Goal: Task Accomplishment & Management: Manage account settings

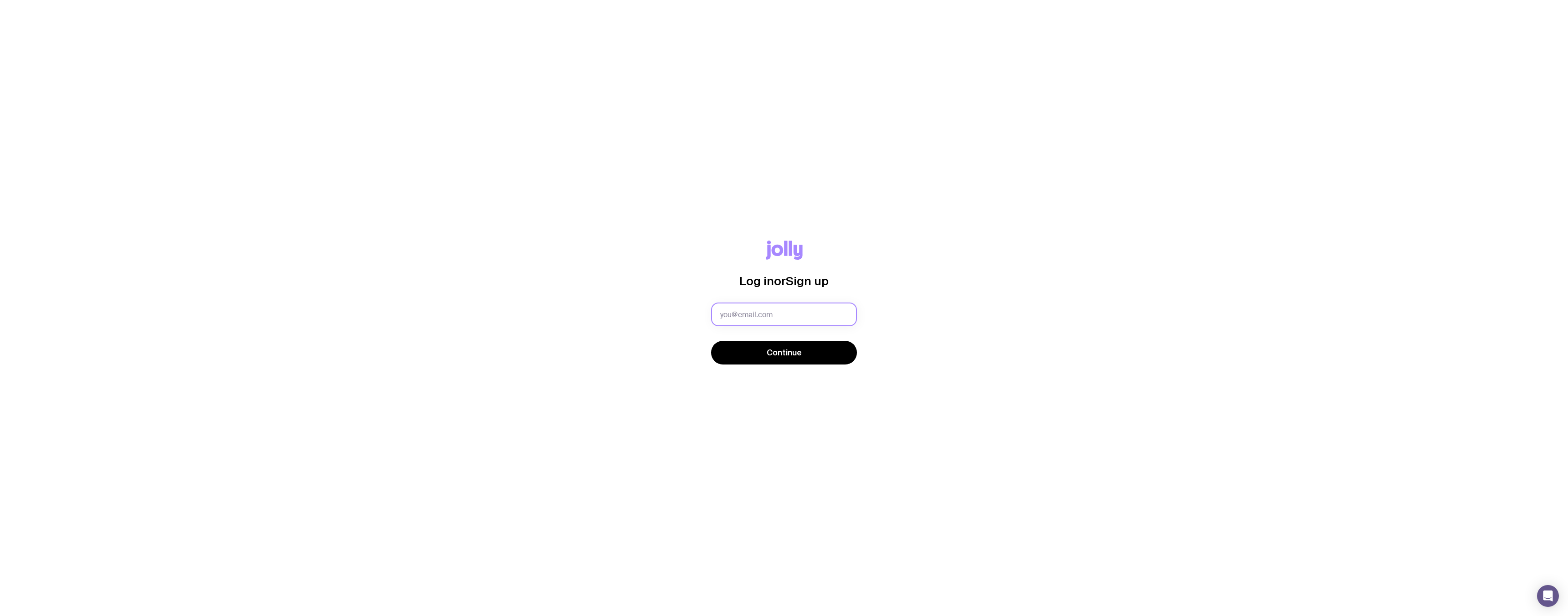
click at [767, 320] on input "text" at bounding box center [784, 314] width 146 height 24
type input "[EMAIL_ADDRESS][PERSON_NAME][DOMAIN_NAME]"
click at [760, 357] on button "Continue" at bounding box center [784, 352] width 146 height 24
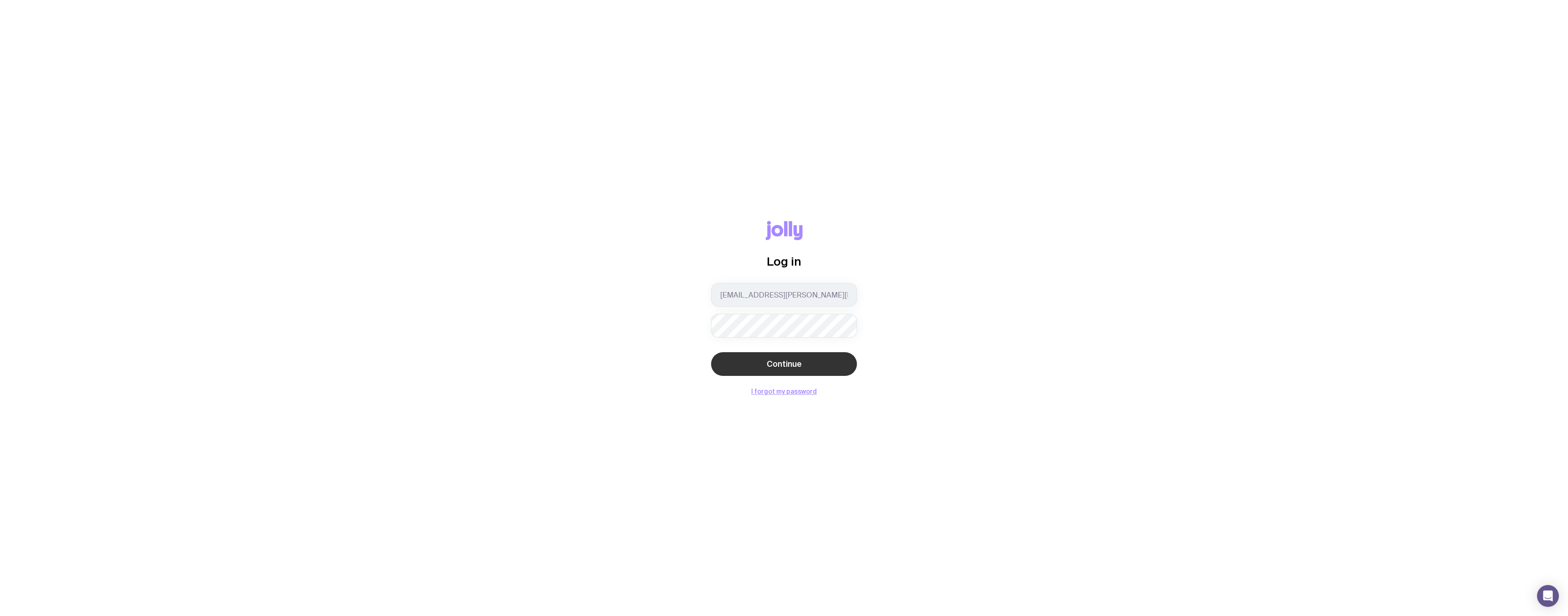
click at [730, 362] on button "Continue" at bounding box center [784, 364] width 146 height 24
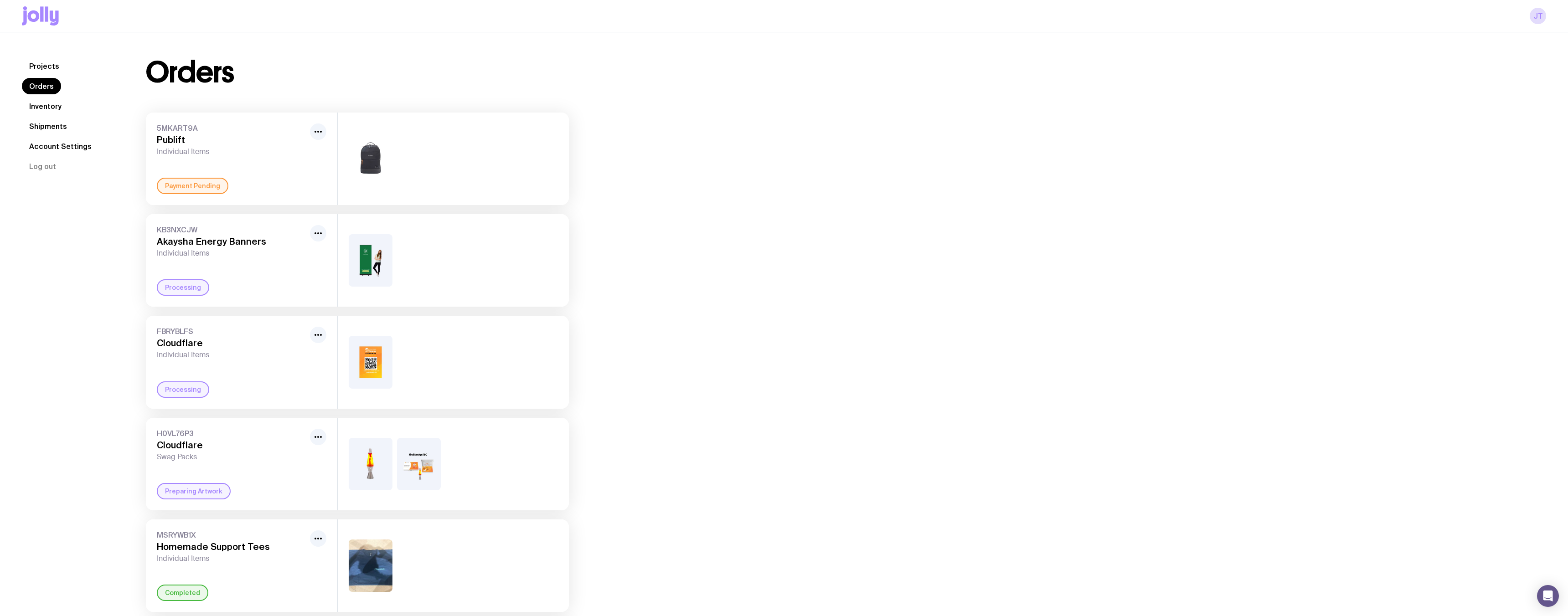
click at [46, 69] on link "Projects" at bounding box center [44, 66] width 44 height 16
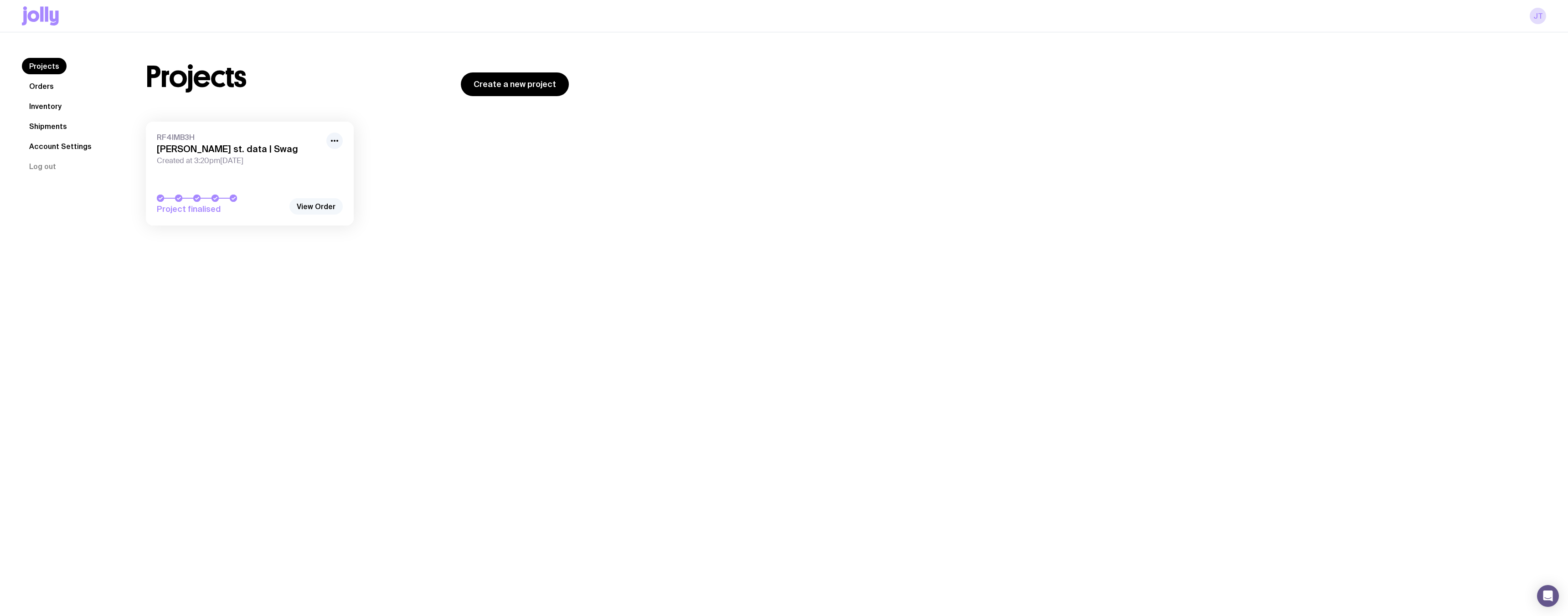
click at [311, 207] on link "View Order" at bounding box center [317, 206] width 54 height 16
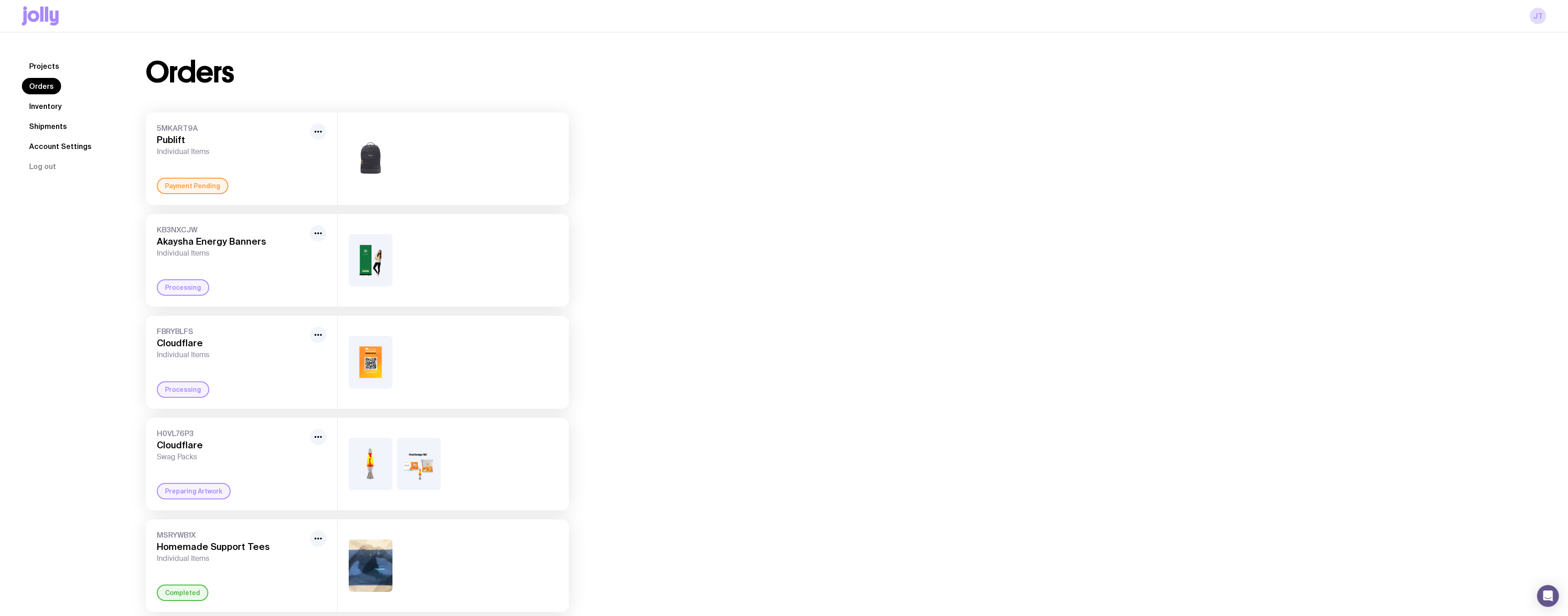
click at [55, 105] on link "Inventory" at bounding box center [45, 106] width 47 height 16
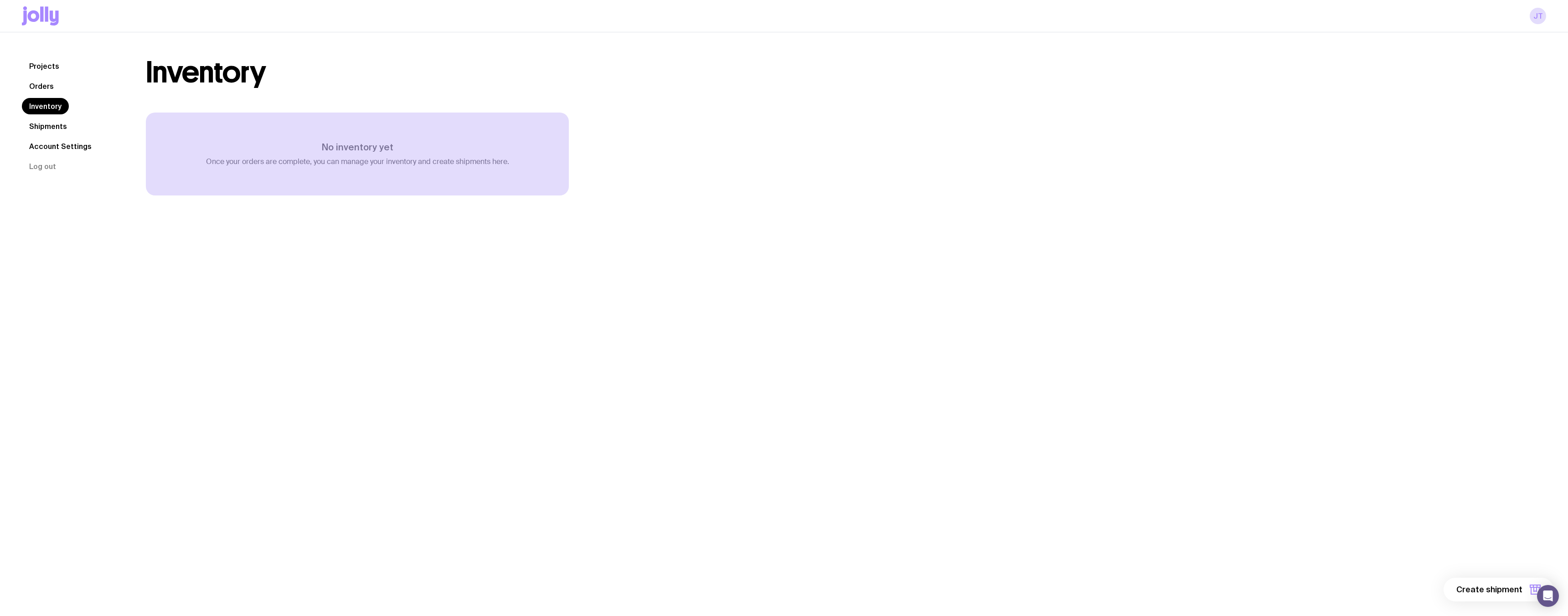
click at [54, 125] on link "Shipments" at bounding box center [48, 126] width 52 height 16
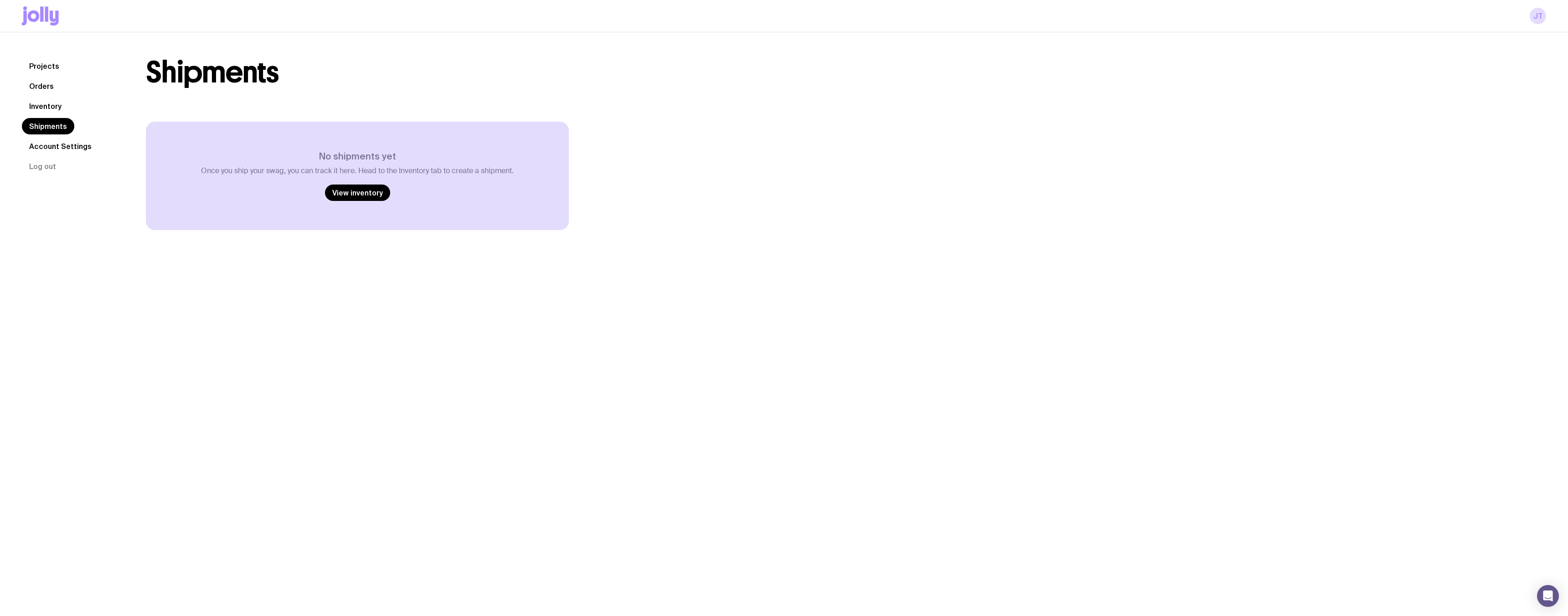
click at [52, 150] on link "Account Settings" at bounding box center [60, 146] width 77 height 16
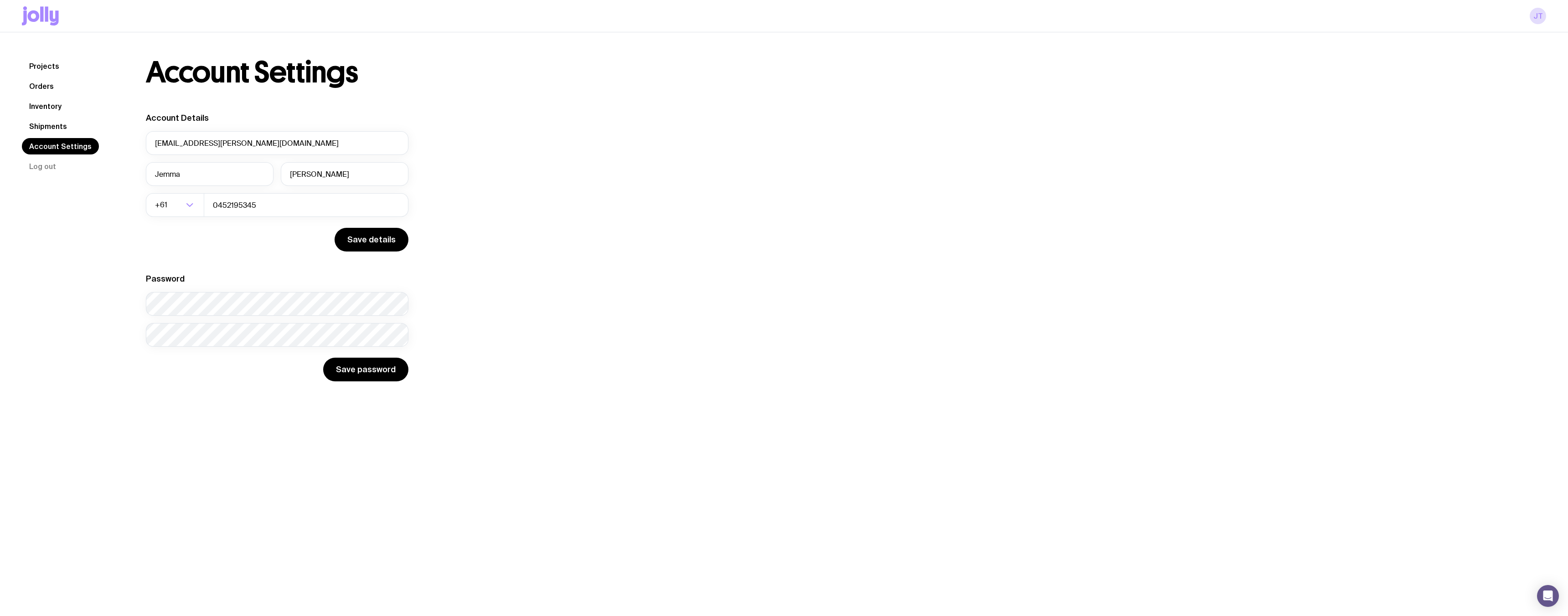
click at [46, 85] on link "Orders" at bounding box center [41, 86] width 39 height 16
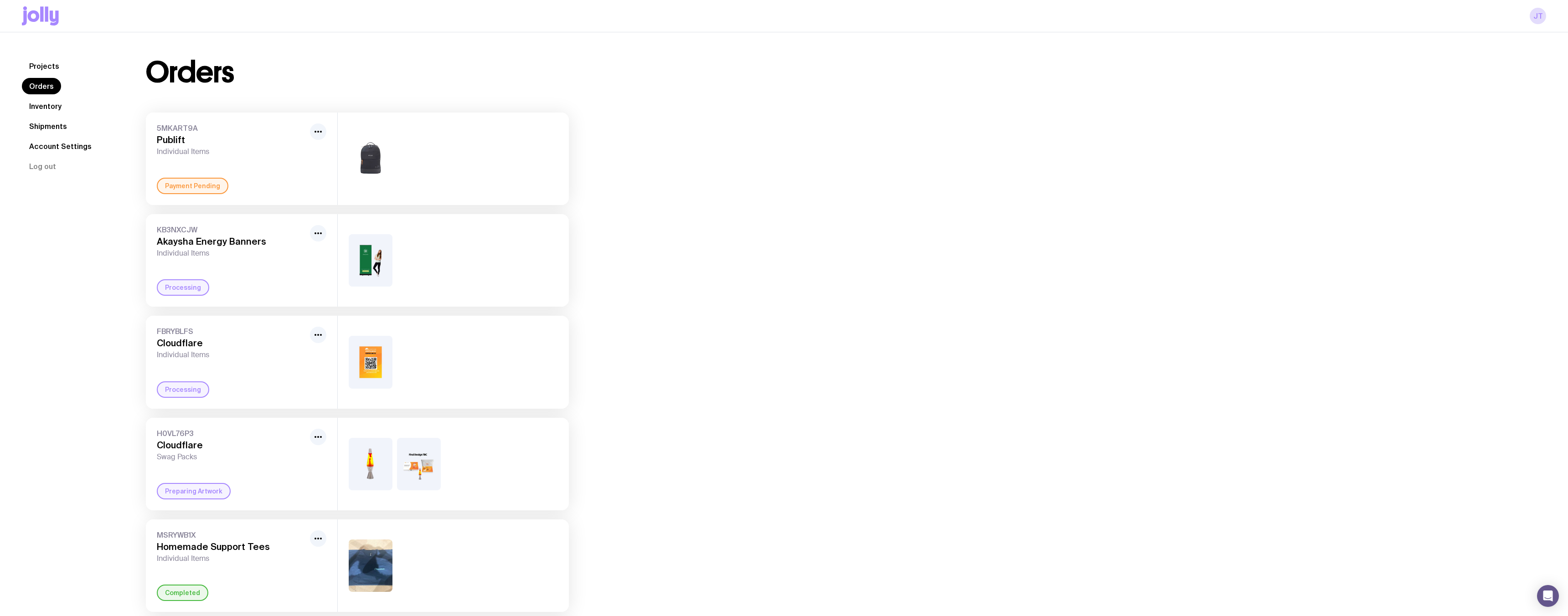
click at [49, 60] on link "Projects" at bounding box center [44, 66] width 44 height 16
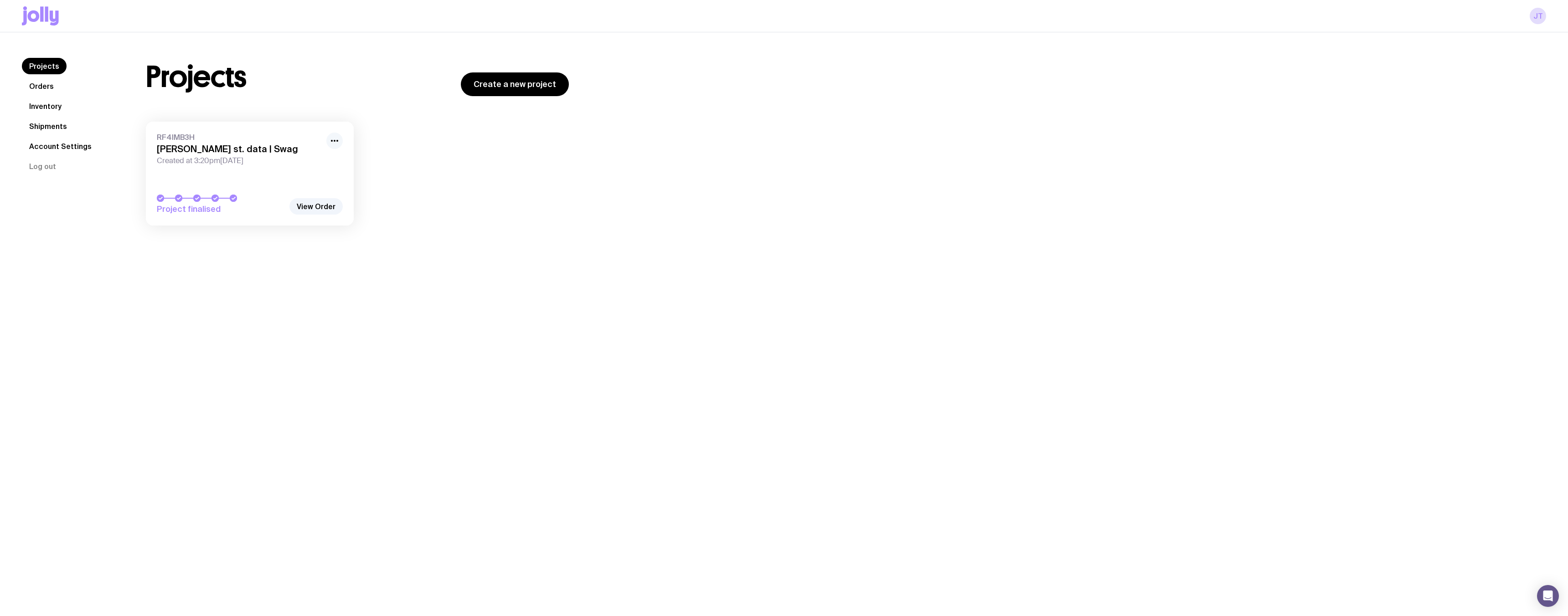
click at [338, 139] on icon "button" at bounding box center [335, 141] width 11 height 11
click at [383, 162] on div "RF4IMB3H [PERSON_NAME] st. data | Swag Created at 3:20pm[DATE] Project finalise…" at bounding box center [357, 178] width 423 height 113
click at [236, 183] on link "RF4IMB3H [PERSON_NAME] st. data | Swag Created at 3:20pm[DATE] Project finalised" at bounding box center [250, 173] width 208 height 104
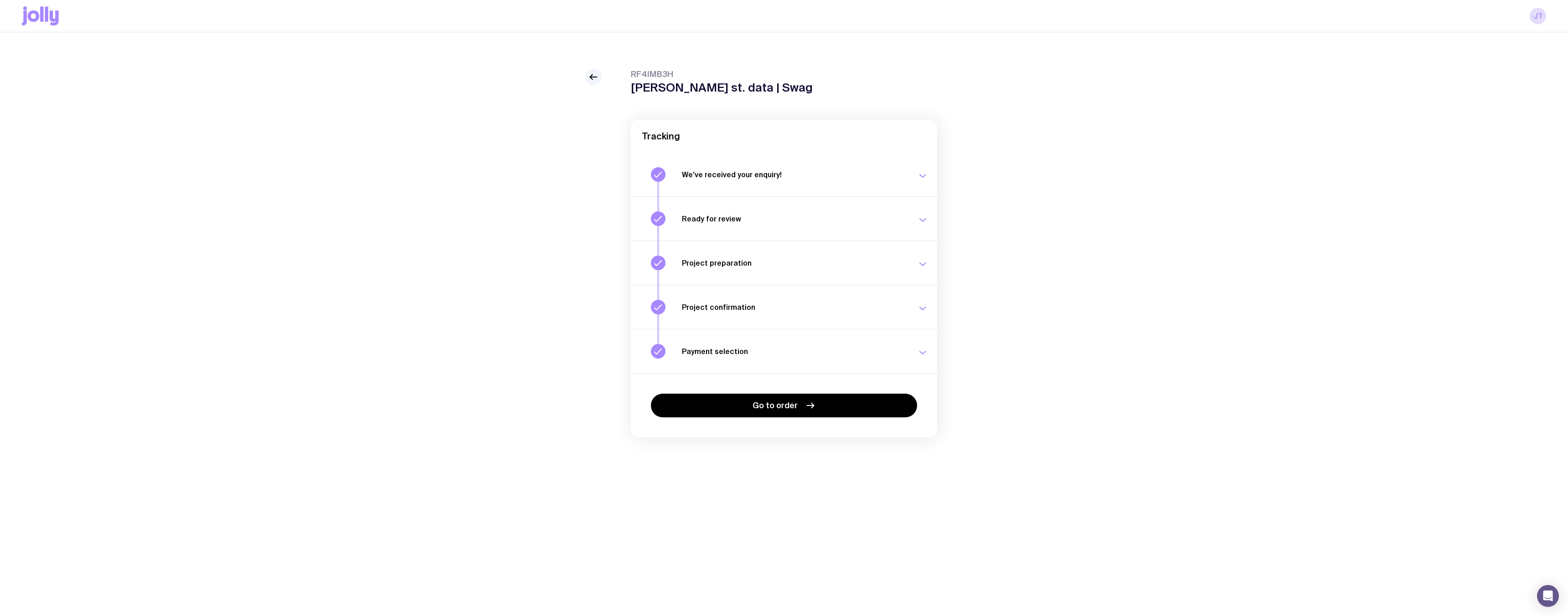
click at [927, 363] on button "Payment selection Choose your payment option to finalise your swag project. [DA…" at bounding box center [783, 351] width 306 height 44
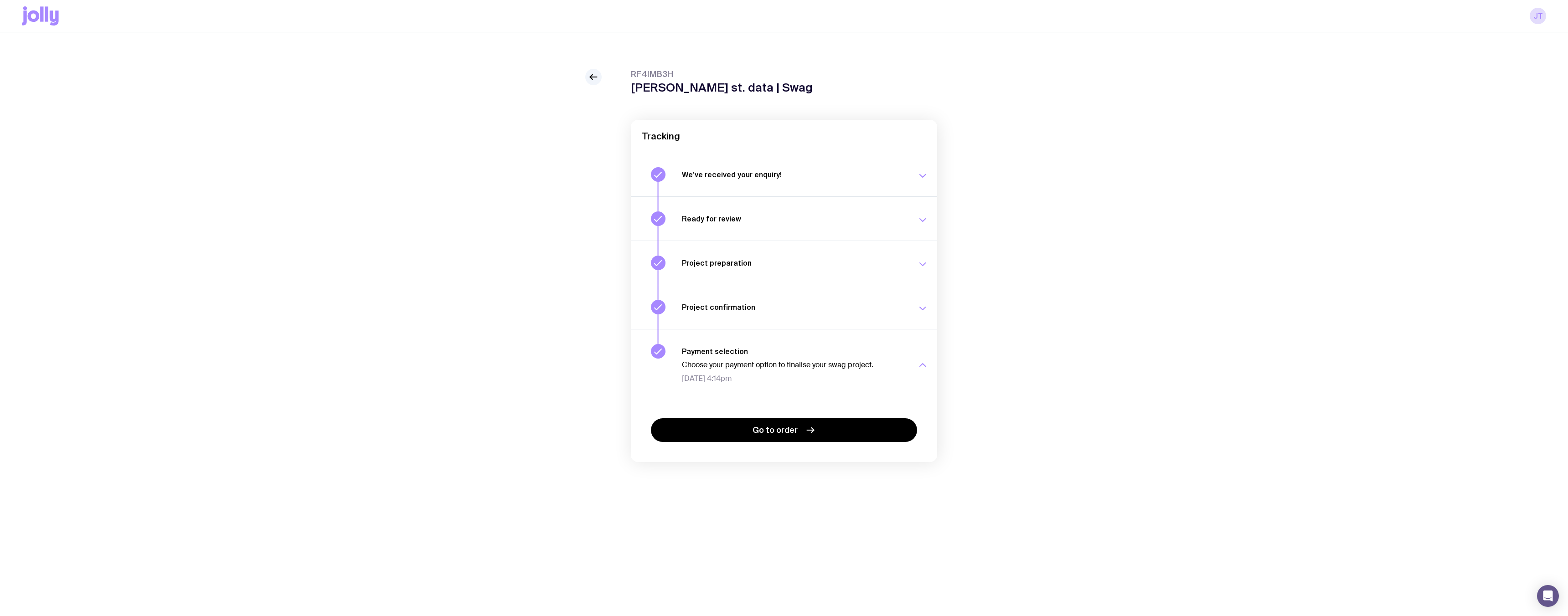
click at [927, 360] on icon "button" at bounding box center [923, 365] width 11 height 11
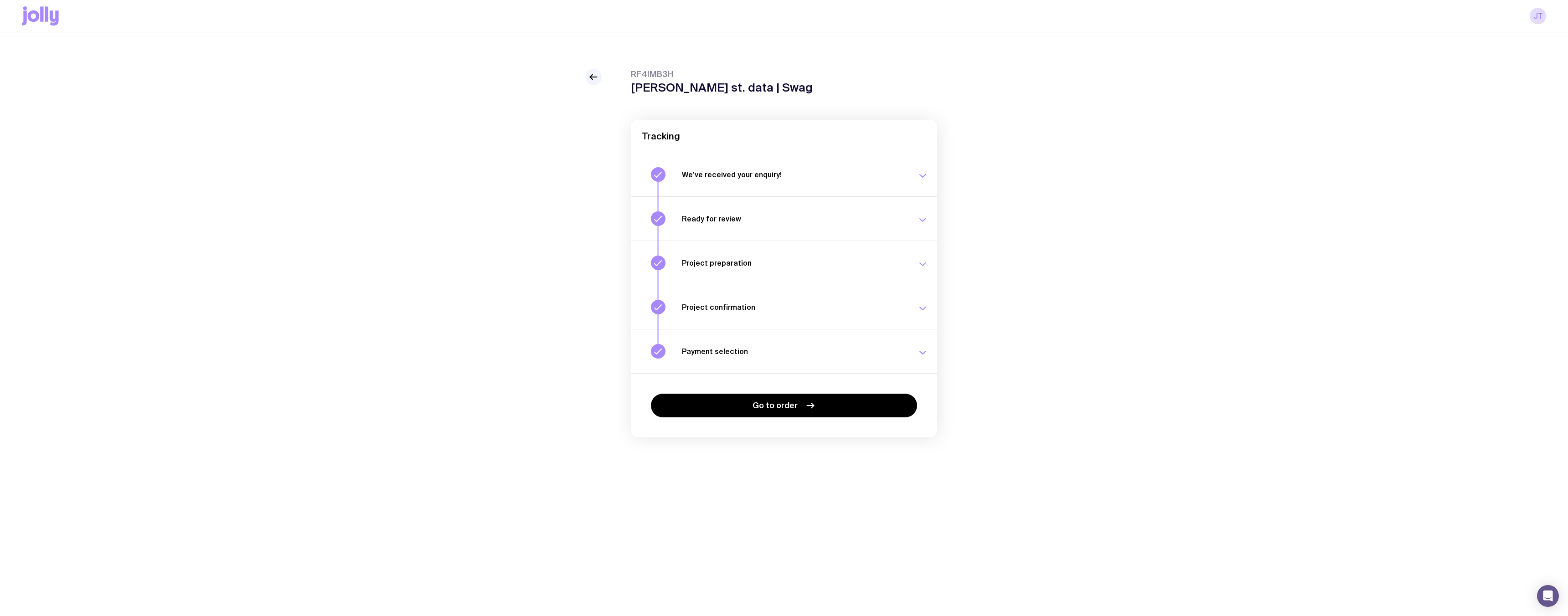
click at [927, 360] on button "Payment selection Choose your payment option to finalise your swag project. [DA…" at bounding box center [783, 351] width 306 height 44
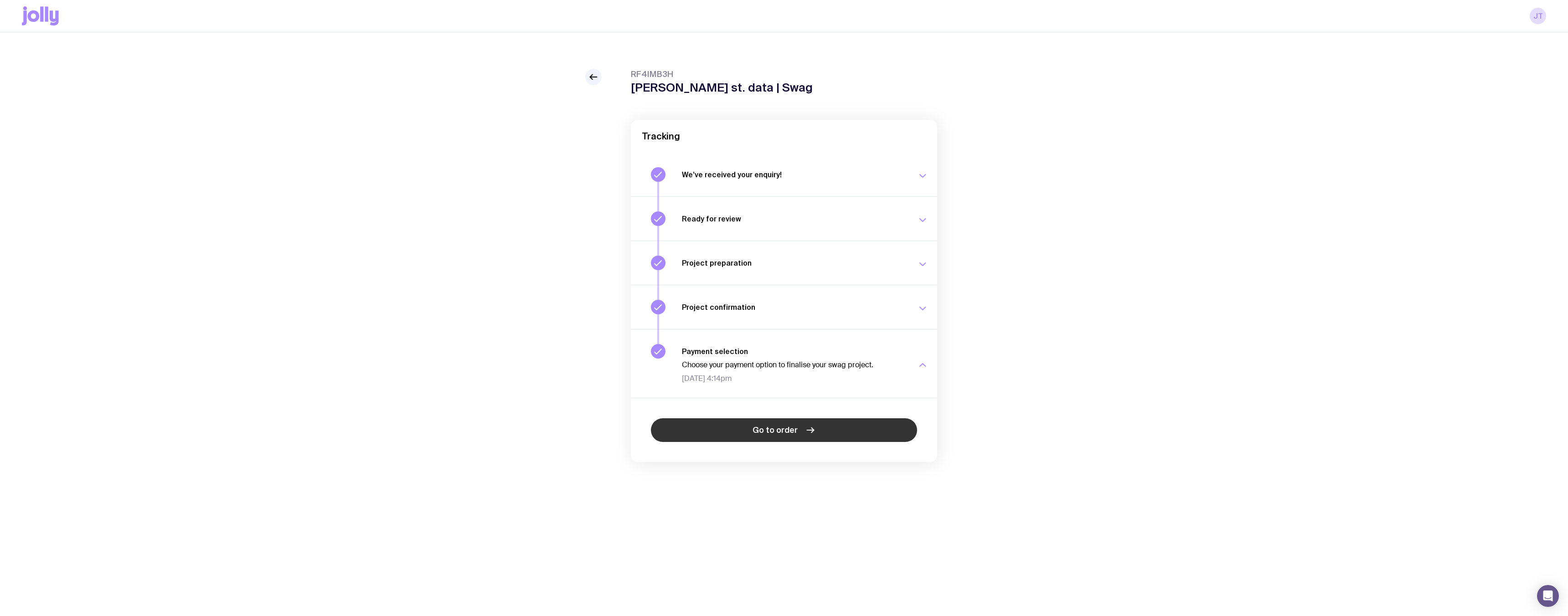
click at [761, 433] on span "Go to order" at bounding box center [775, 430] width 45 height 11
